Goal: Entertainment & Leisure: Consume media (video, audio)

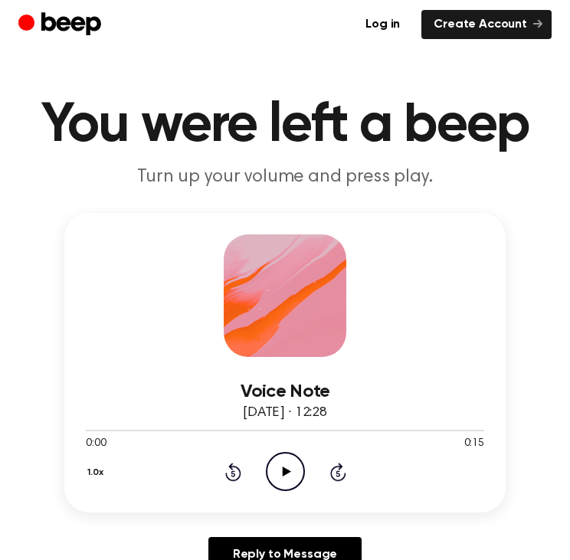
click at [286, 482] on icon "Play Audio" at bounding box center [285, 471] width 39 height 39
click at [297, 479] on icon "Play Audio" at bounding box center [285, 471] width 39 height 39
